Goal: Communication & Community: Answer question/provide support

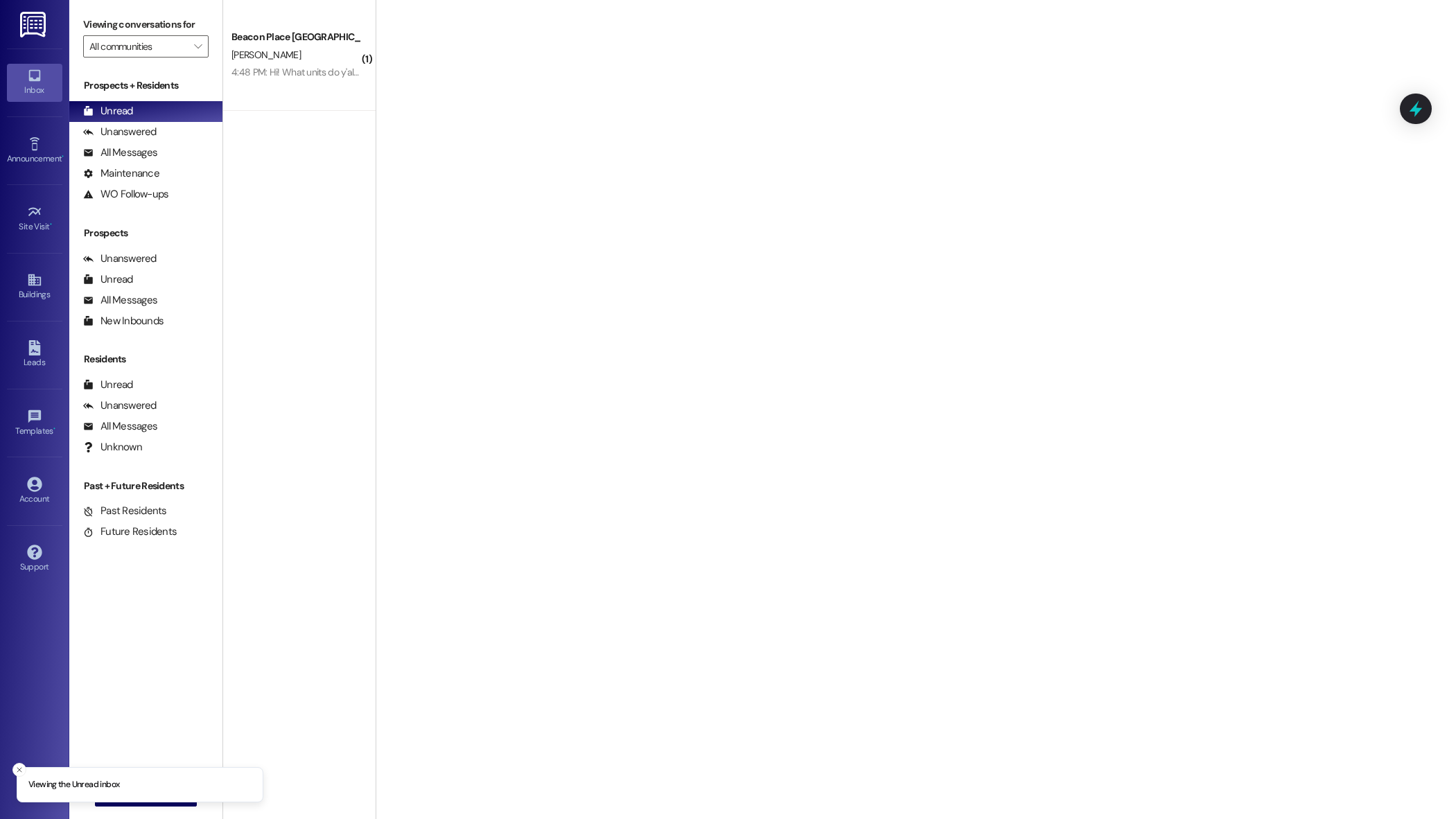
click at [300, 62] on div "[PERSON_NAME]" at bounding box center [295, 55] width 131 height 17
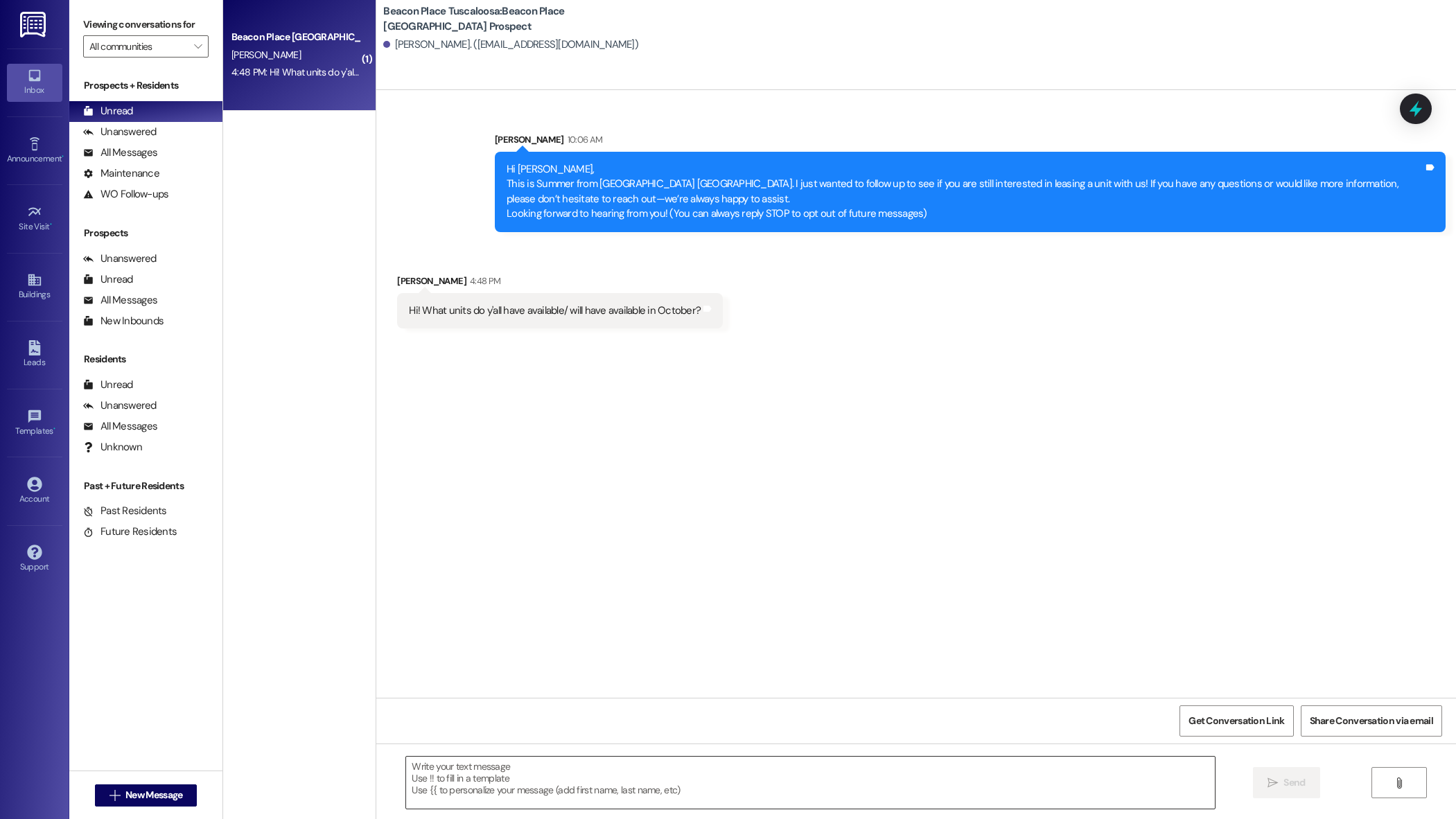
click at [503, 776] on textarea at bounding box center [810, 783] width 808 height 52
type textarea "E"
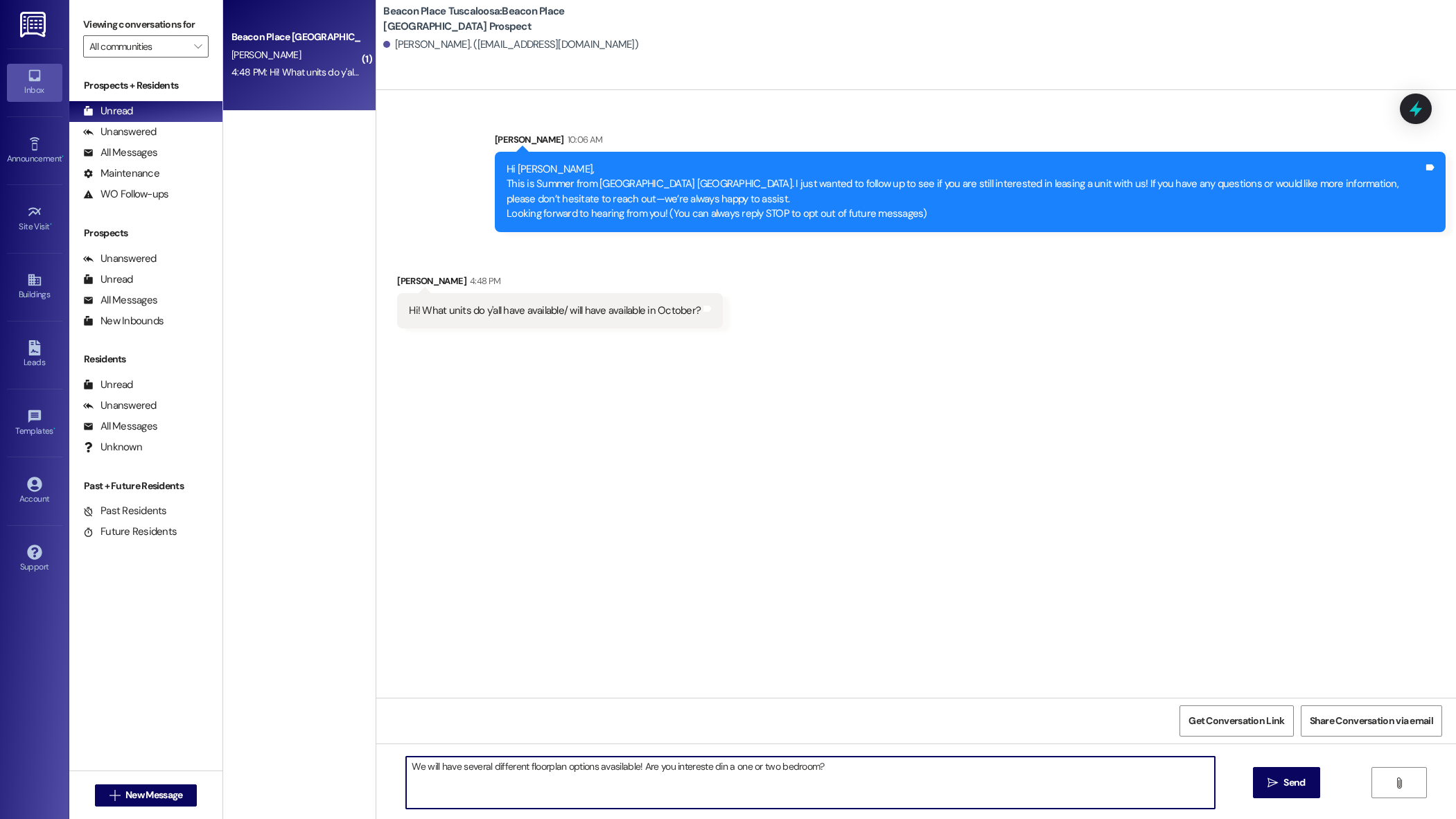
click at [702, 766] on textarea "We will have several different floorplan options avasilable! Are you intereste …" at bounding box center [810, 783] width 808 height 52
click at [536, 768] on textarea "We will have several different floorplan options available! Are you interested …" at bounding box center [810, 783] width 808 height 52
type textarea "We will have several different floor plan options available! Are you interested…"
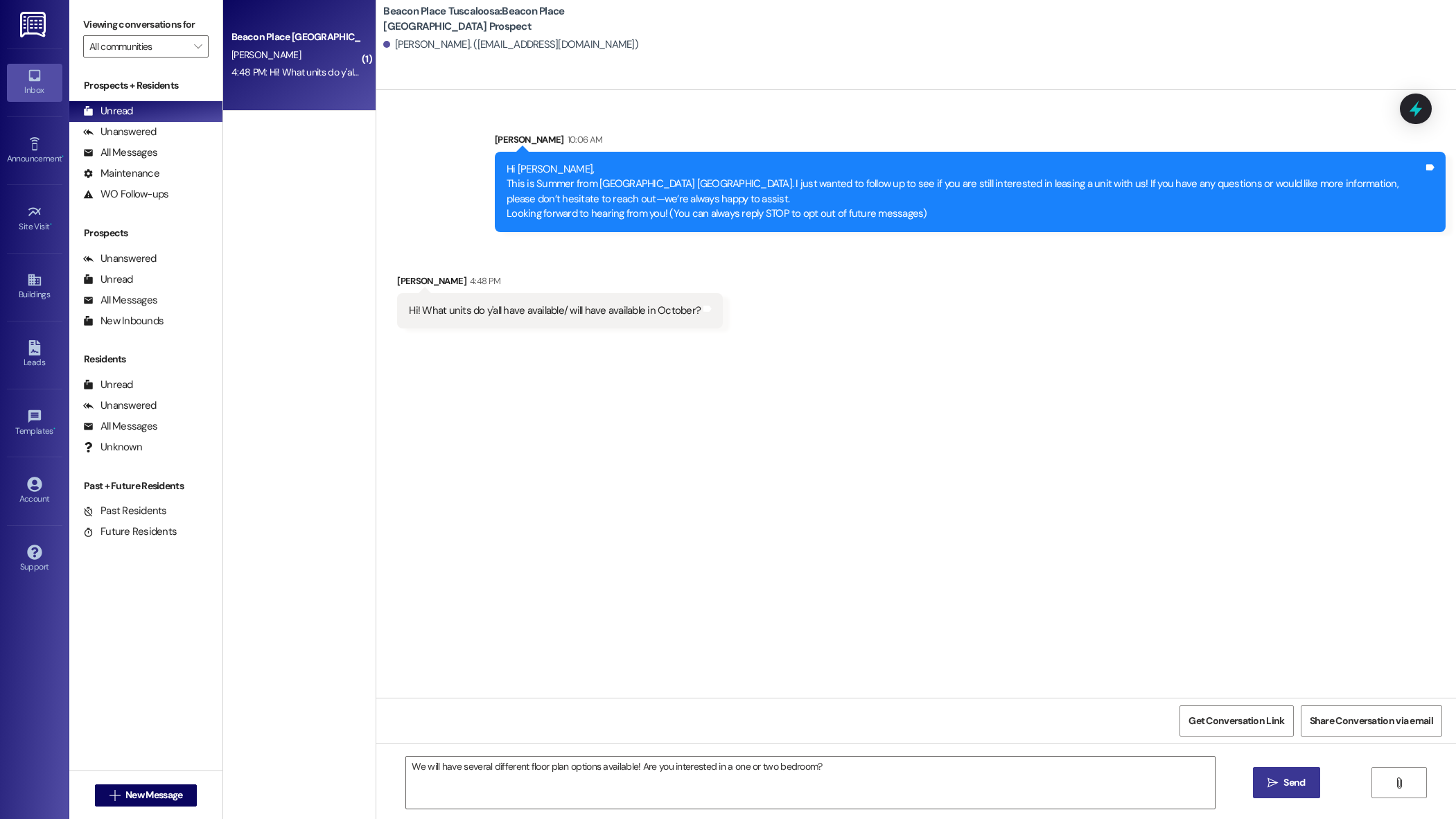
click at [1280, 789] on span "Send" at bounding box center [1294, 782] width 27 height 15
